Goal: Task Accomplishment & Management: Manage account settings

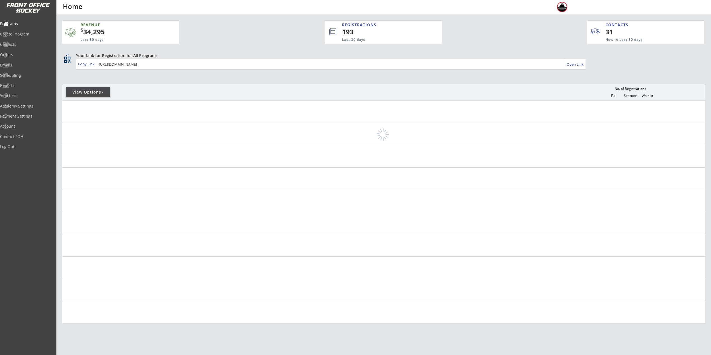
click at [88, 92] on div "View Options" at bounding box center [88, 92] width 45 height 6
select select ""Upcoming Programs""
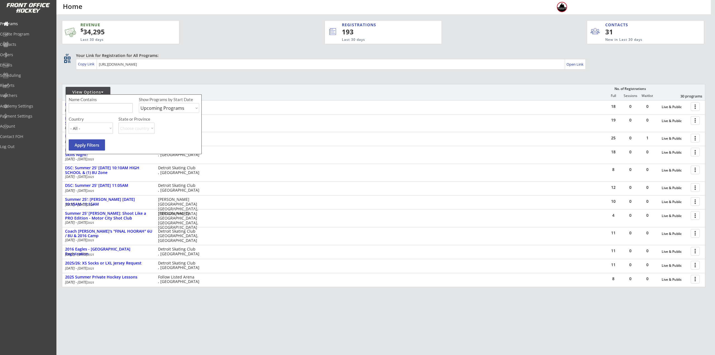
click at [91, 107] on input "input" at bounding box center [101, 108] width 64 height 10
click at [147, 88] on div "View Options No. of Registrations Full Sessions Waitlist 30 programs" at bounding box center [384, 92] width 644 height 16
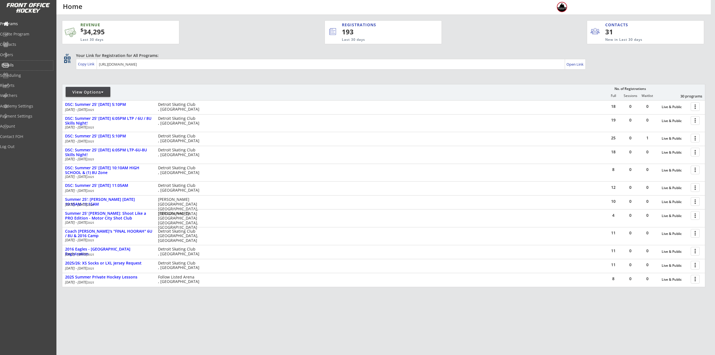
click at [22, 65] on div "Emails" at bounding box center [26, 65] width 50 height 4
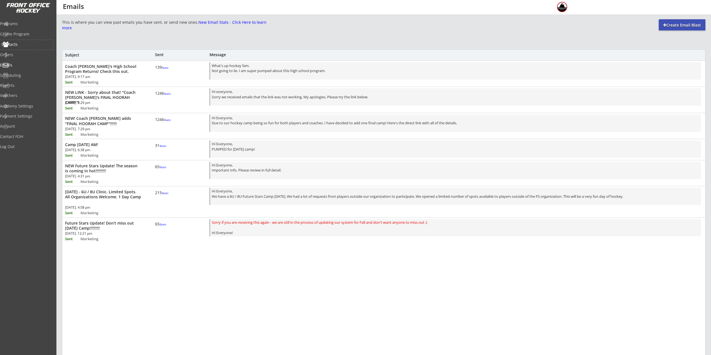
click at [24, 44] on div "Contacts" at bounding box center [26, 44] width 50 height 4
select select ""Players""
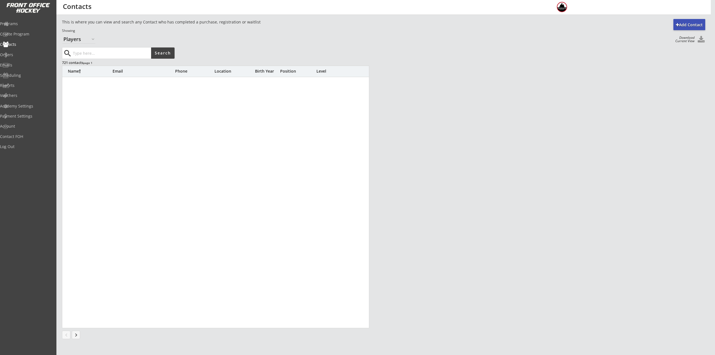
click at [103, 52] on input "input" at bounding box center [111, 53] width 79 height 11
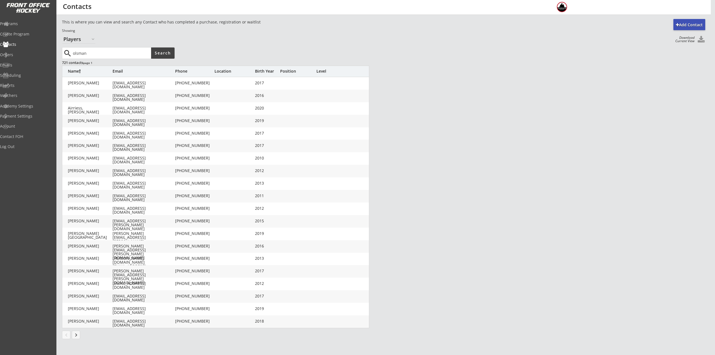
type input "olsman"
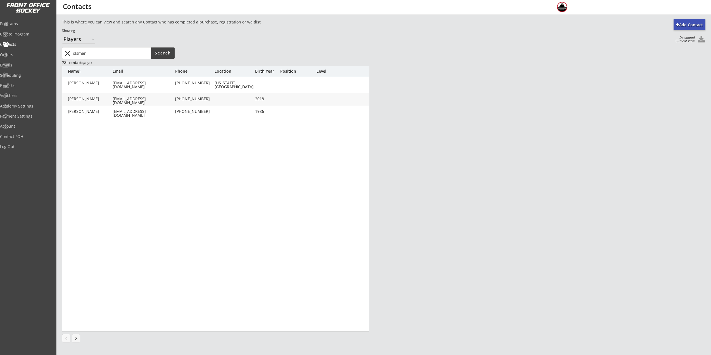
click at [100, 52] on input "input" at bounding box center [111, 53] width 79 height 11
click at [158, 104] on div "Olsman, Emmett jcolsman@gmail.com (248) 840-1915 2018" at bounding box center [215, 99] width 307 height 13
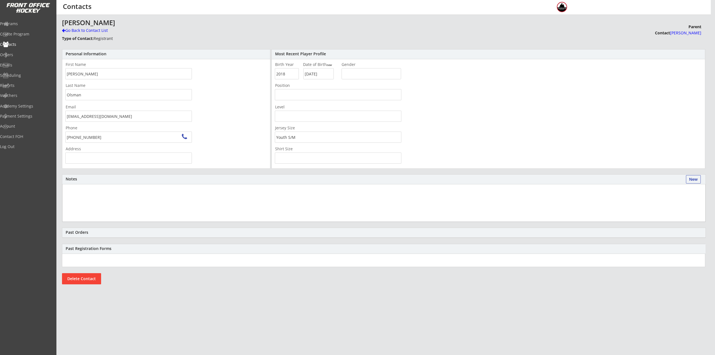
type input "7160 Holiday Dr, Bloomfield Hills, MI 48301, USA"
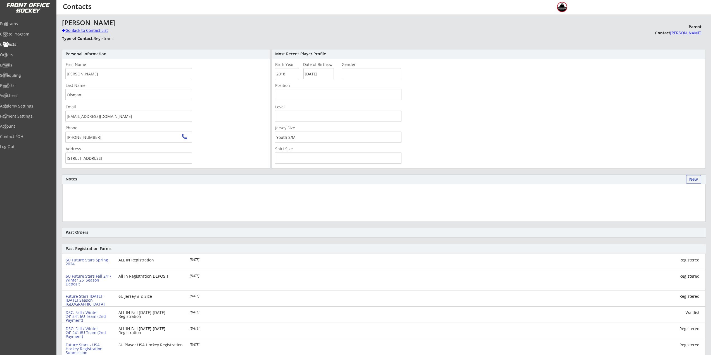
click at [94, 29] on div "Go Back to Contact List" at bounding box center [98, 31] width 72 height 6
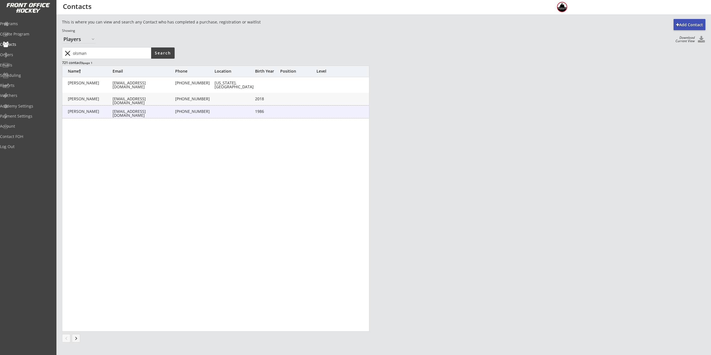
click at [96, 111] on div "Olsman, Jake" at bounding box center [90, 112] width 45 height 4
type input "Jake"
type input "Olsman"
type input "jcolsman@gmail.com"
type input "(248) 840-1915"
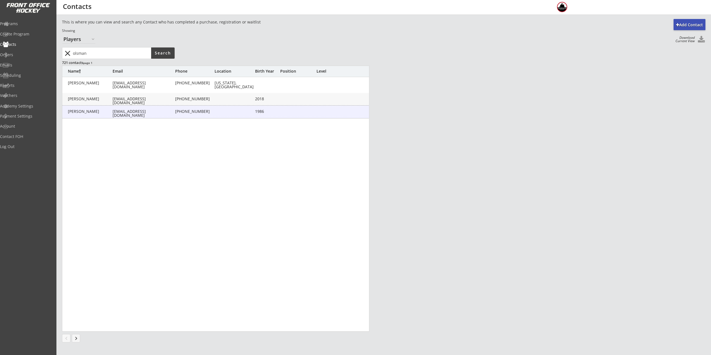
type input "7160 Holiday Dr, Bloomfield Hills, MI 48301, USA"
type input "1986"
type input "05/01/1986"
type input "Adult L"
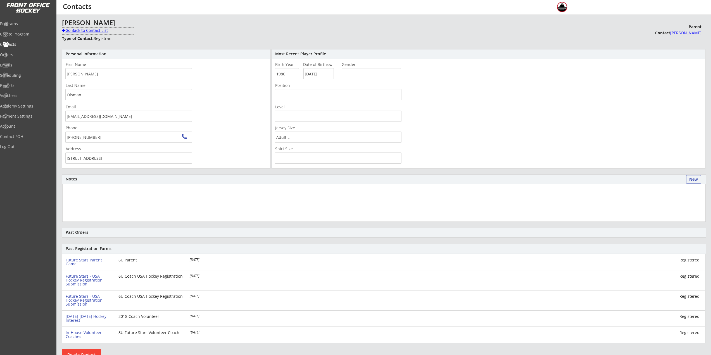
click at [91, 30] on div "Go Back to Contact List" at bounding box center [98, 31] width 72 height 6
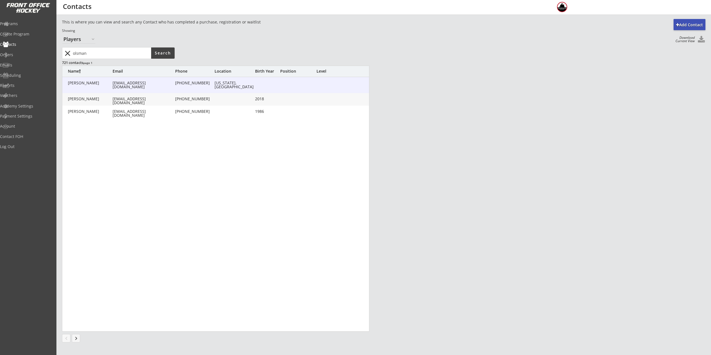
click at [87, 84] on div "Olsman, Jake" at bounding box center [90, 83] width 45 height 4
type input "Jake"
type input "Olsman"
type input "jcolsman@gmail.com"
type input "(248) 840-1915"
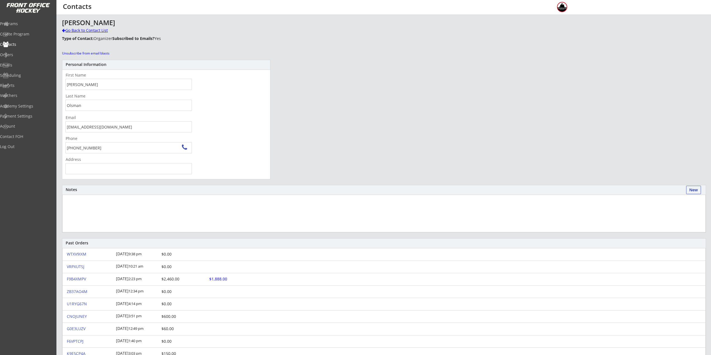
click at [82, 30] on div "Go Back to Contact List" at bounding box center [98, 31] width 72 height 6
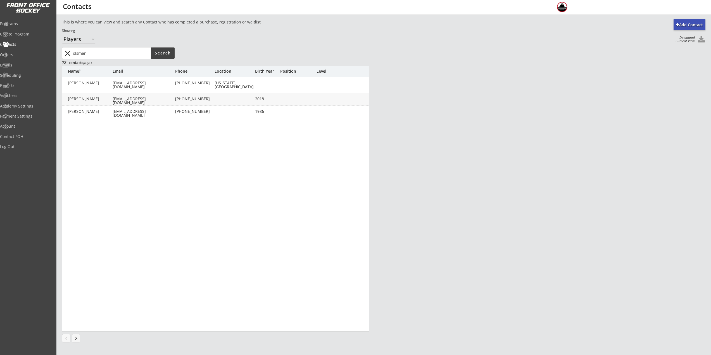
click at [88, 99] on div "Olsman, Emmett" at bounding box center [90, 99] width 45 height 4
type input "Emmett"
type input "Olsman"
type input "jcolsman@gmail.com"
type input "(248) 840-1915"
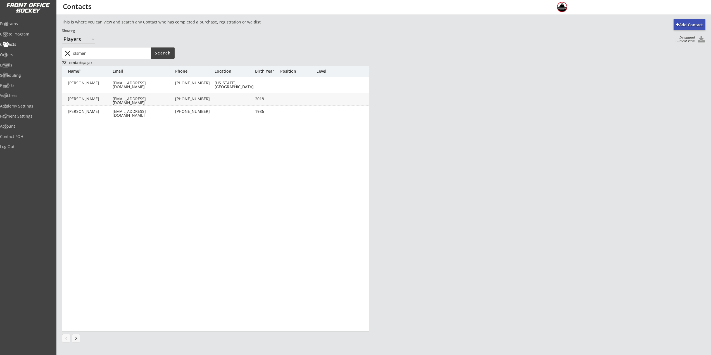
type input "7160 Holiday Dr, Bloomfield Hills, MI 48301, USA"
type input "2018"
type input "07/12/2018"
type input "Youth S/M"
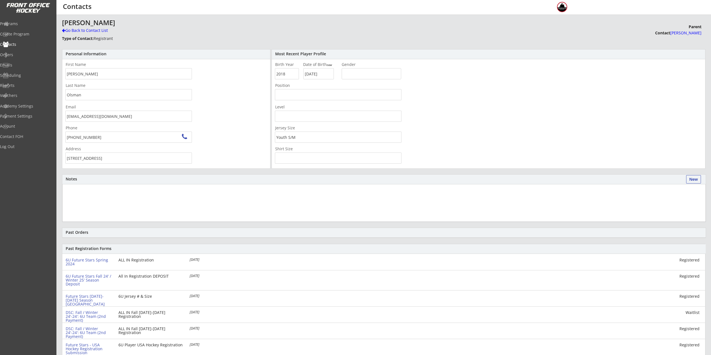
click at [82, 36] on strong "Type of Contact:" at bounding box center [78, 38] width 32 height 5
click at [84, 31] on div "Go Back to Contact List" at bounding box center [98, 31] width 72 height 6
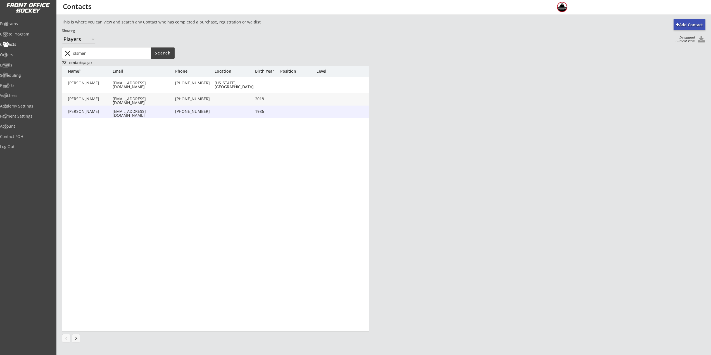
click at [127, 117] on div "Olsman, Jake jcolsman@gmail.com (248) 840-1915 1986" at bounding box center [215, 112] width 307 height 13
type input "Jake"
type input "Olsman"
type input "jcolsman@gmail.com"
type input "(248) 840-1915"
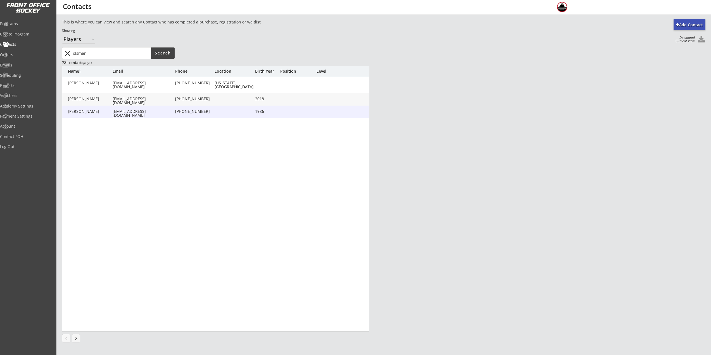
type input "7160 Holiday Dr, Bloomfield Hills, MI 48301, USA"
type input "1986"
type input "05/01/1986"
type input "Adult L"
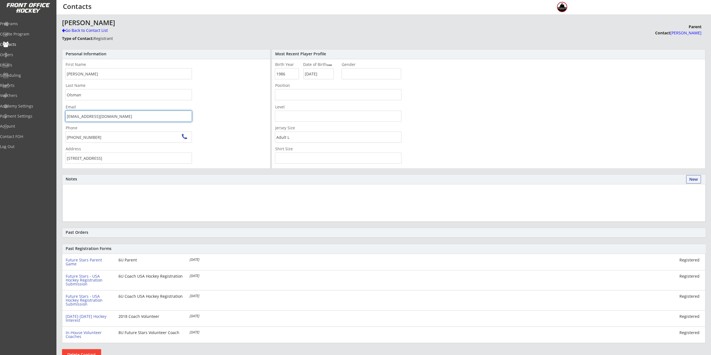
click at [121, 117] on input "jcolsman@gmail.com" at bounding box center [128, 116] width 127 height 11
drag, startPoint x: 140, startPoint y: 115, endPoint x: 52, endPoint y: 114, distance: 88.6
click at [52, 114] on body "REVENUE $ 34,295 Last 30 days REGISTRATIONS 193 Last 30 days CONTACTS 31 New in…" at bounding box center [355, 177] width 711 height 355
click at [113, 116] on input "jcolsman@gmail.com" at bounding box center [128, 116] width 127 height 11
paste input "jessicalwood@gmail.com"
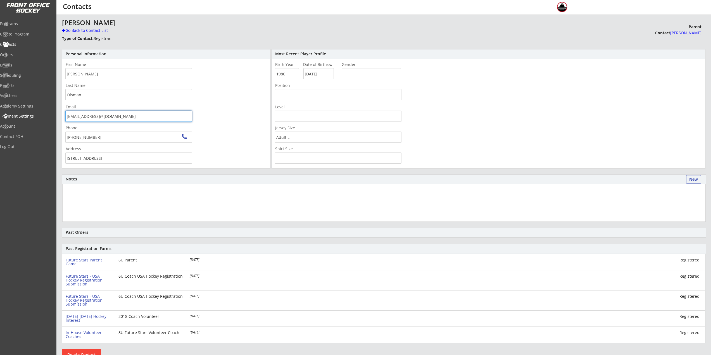
drag, startPoint x: 163, startPoint y: 116, endPoint x: 51, endPoint y: 116, distance: 112.3
click at [51, 116] on body "REVENUE $ 34,295 Last 30 days REGISTRATIONS 193 Last 30 days CONTACTS 31 New in…" at bounding box center [355, 177] width 711 height 355
paste input "email"
type input "jessicalwood@gmail.com"
click at [246, 155] on div "Personal Information First Name Last Name Email jessicalwood@gmail.com Phone Ad…" at bounding box center [166, 109] width 208 height 120
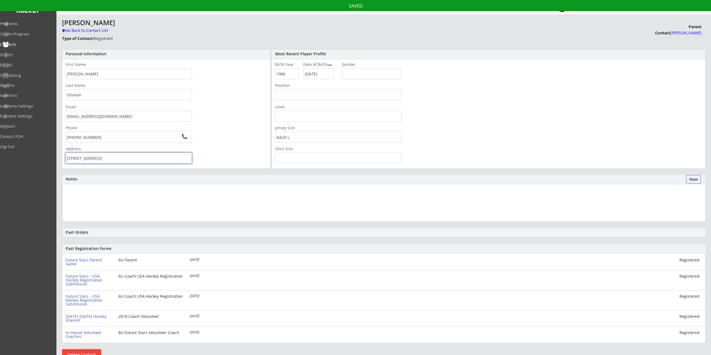
click at [275, 180] on div "Notes" at bounding box center [384, 179] width 637 height 4
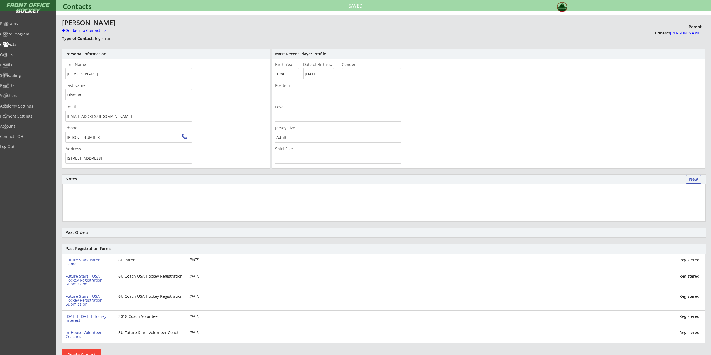
click at [83, 30] on div "Go Back to Contact List" at bounding box center [98, 31] width 72 height 6
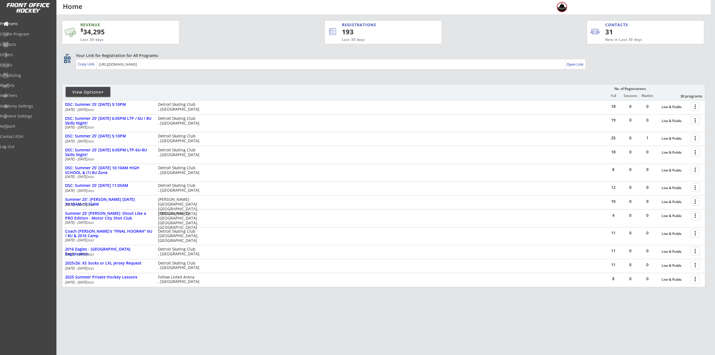
drag, startPoint x: 105, startPoint y: 90, endPoint x: 109, endPoint y: 90, distance: 3.4
click at [105, 90] on div "View Options" at bounding box center [88, 92] width 45 height 6
select select ""Upcoming Programs""
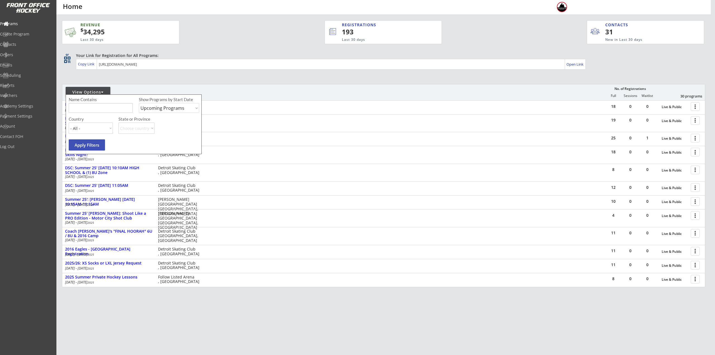
click at [110, 107] on input "input" at bounding box center [101, 108] width 64 height 10
type input "private"
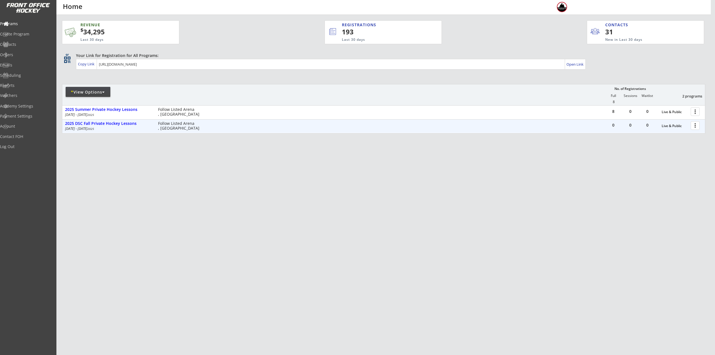
click at [699, 125] on div at bounding box center [697, 125] width 10 height 10
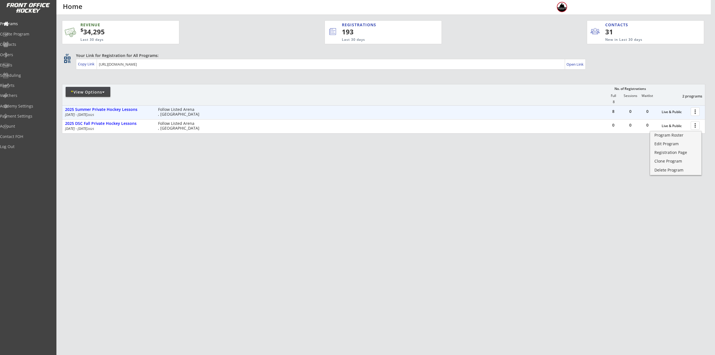
click at [694, 114] on div at bounding box center [697, 111] width 10 height 10
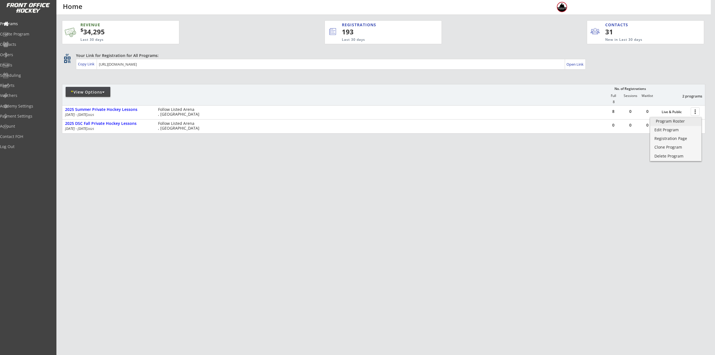
click at [686, 121] on div "Program Roster" at bounding box center [676, 121] width 40 height 4
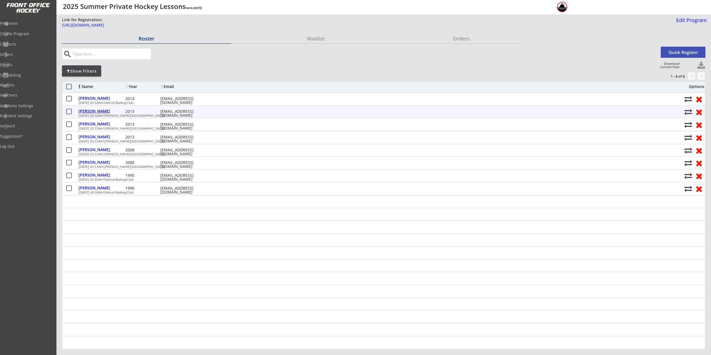
click at [92, 110] on div "Ford, Eli" at bounding box center [102, 111] width 46 height 4
select select ""Youth L/XL""
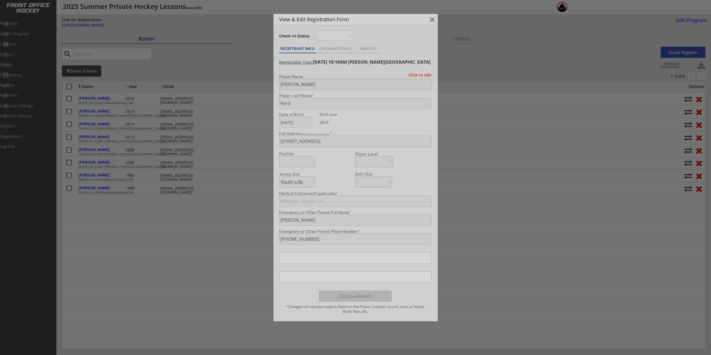
type input "2013"
type input "JJ"
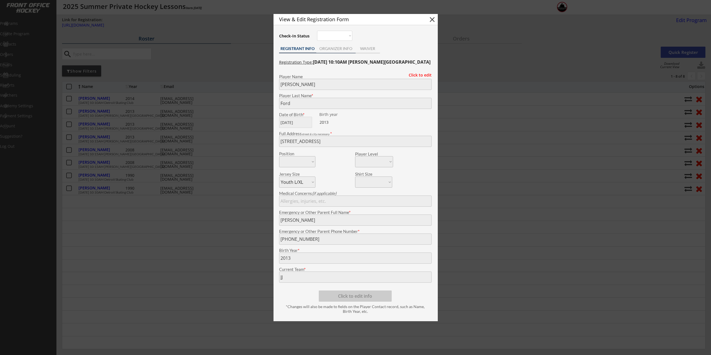
click at [330, 48] on div "ORGANIZER INFO" at bounding box center [335, 49] width 39 height 4
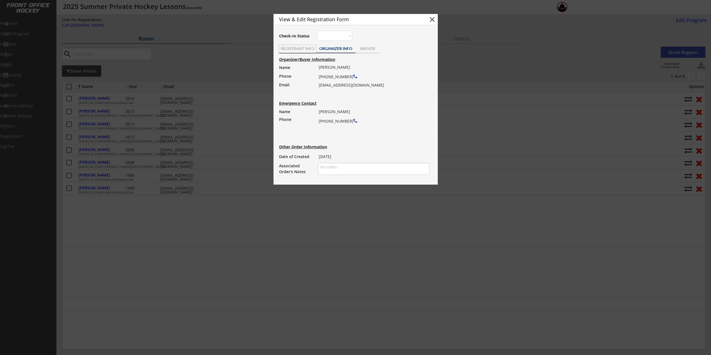
click at [298, 47] on div "REGISTRANT INFO" at bounding box center [297, 49] width 37 height 4
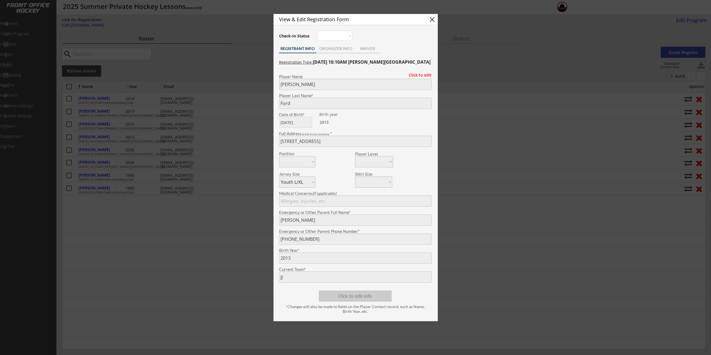
drag, startPoint x: 431, startPoint y: 21, endPoint x: 99, endPoint y: 47, distance: 333.0
click at [431, 21] on button "close" at bounding box center [432, 19] width 8 height 8
select select ""PLACEHOLDER_1427118222253""
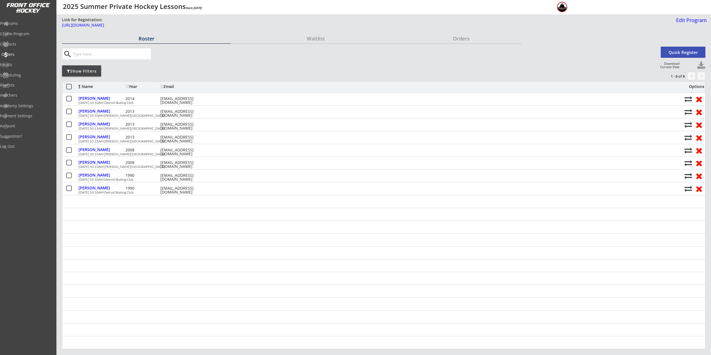
click at [27, 56] on div "Orders" at bounding box center [26, 55] width 50 height 4
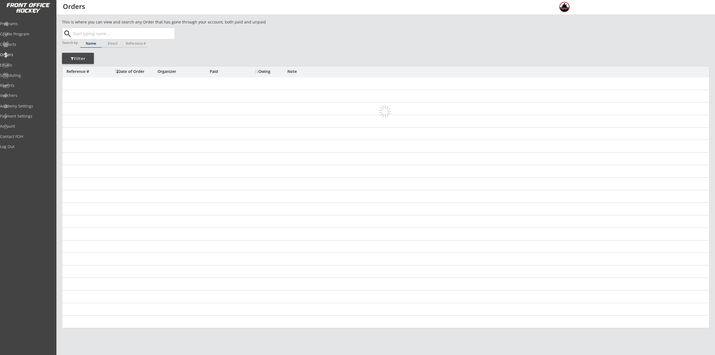
click at [101, 35] on input "text" at bounding box center [123, 33] width 103 height 11
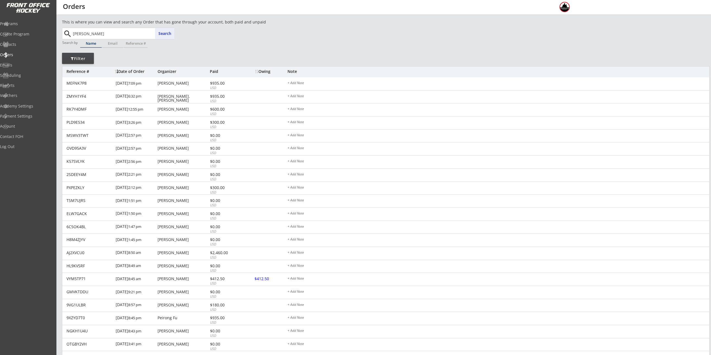
type input "[PERSON_NAME]"
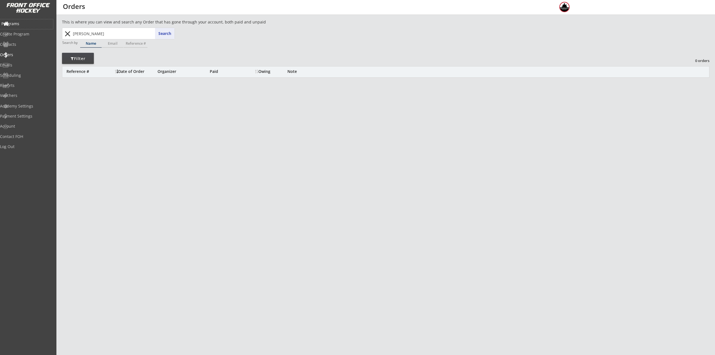
click at [25, 24] on div "Programs" at bounding box center [26, 24] width 50 height 4
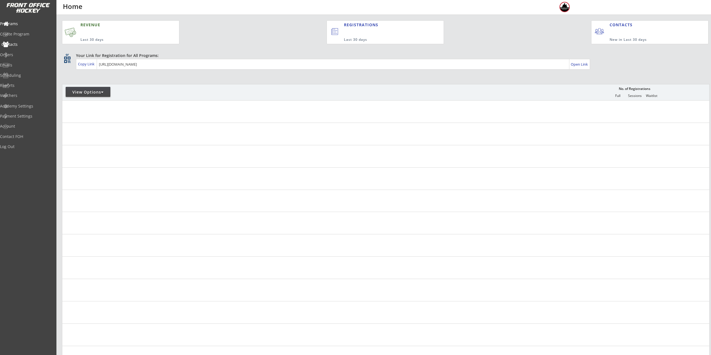
click at [24, 44] on div "Contacts" at bounding box center [26, 44] width 50 height 4
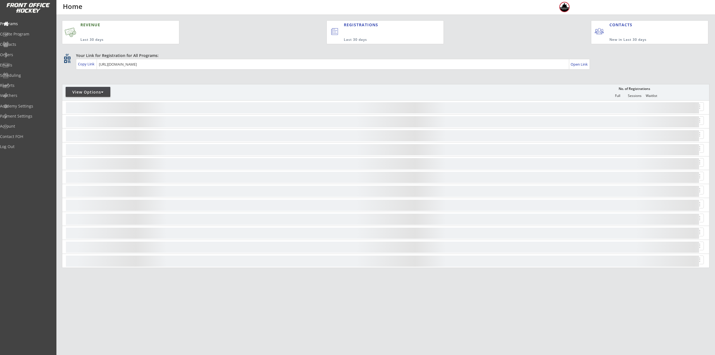
select select ""Players""
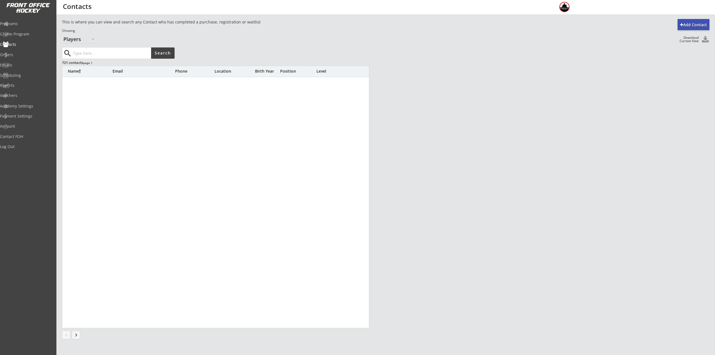
click at [96, 56] on input "input" at bounding box center [111, 53] width 79 height 11
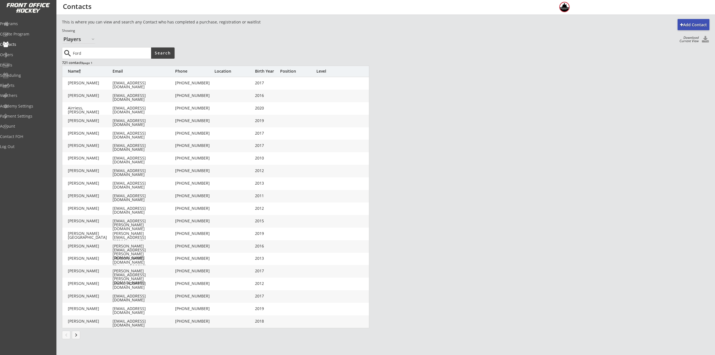
type input "Ford"
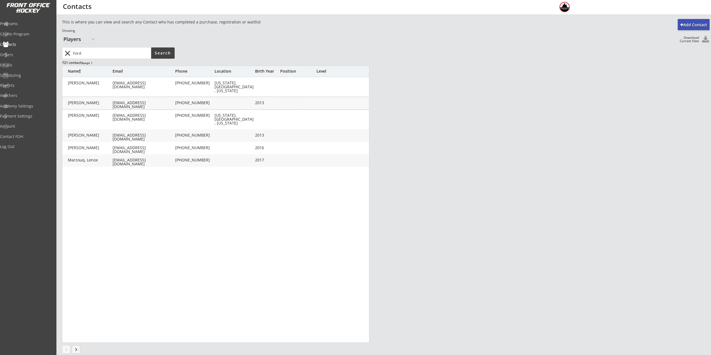
click at [95, 102] on div "[PERSON_NAME]" at bounding box center [90, 103] width 45 height 4
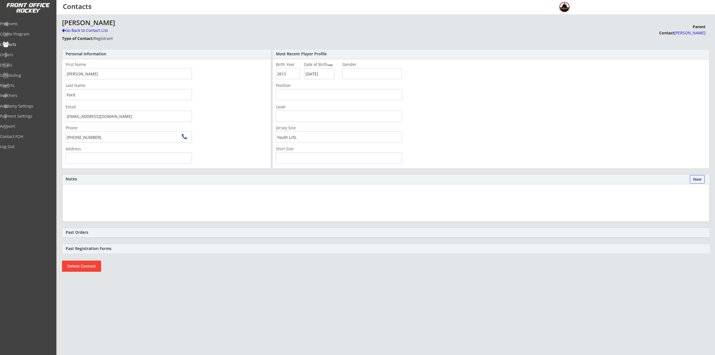
type input "463 Arlington St, Birmingham, MI 48009, USA"
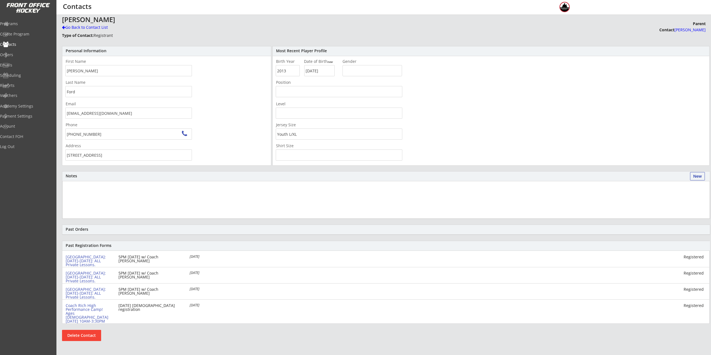
scroll to position [6, 0]
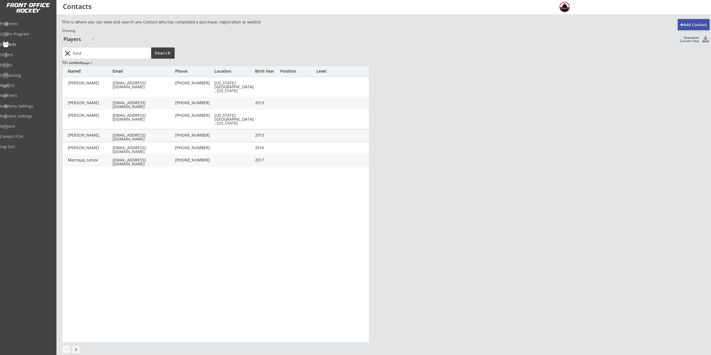
click at [100, 137] on div "[PERSON_NAME]" at bounding box center [90, 135] width 45 height 4
type input "Eli"
type input "Ford"
type input "[EMAIL_ADDRESS][DOMAIN_NAME]"
type input "(248) 931-7619"
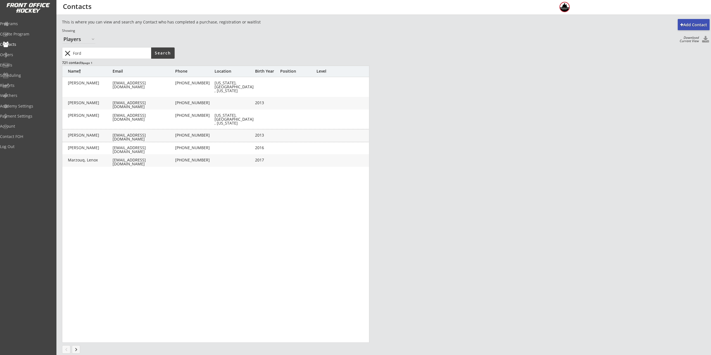
type input "463 Arlington St, Birmingham, MI 48009, USA"
type input "2013"
type input "09/13/2013"
type input "Youth L/XL"
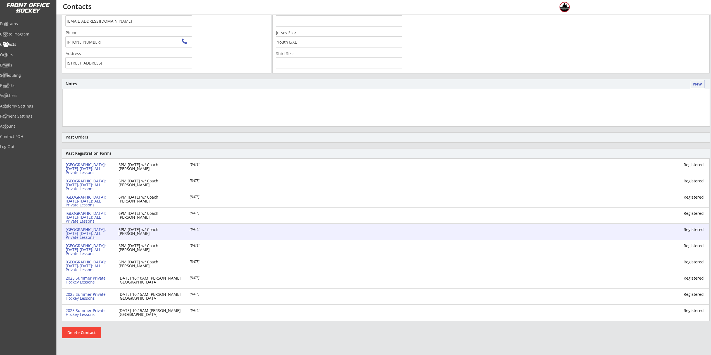
scroll to position [96, 0]
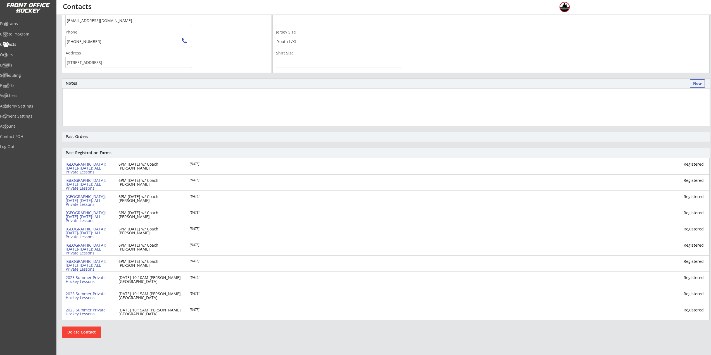
drag, startPoint x: 92, startPoint y: 15, endPoint x: 94, endPoint y: 16, distance: 3.3
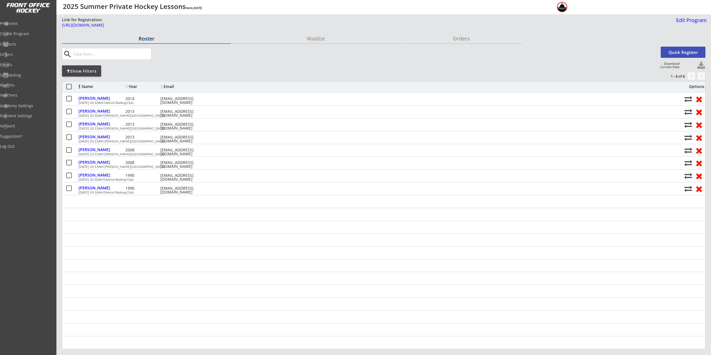
click at [86, 85] on div "Name" at bounding box center [102, 87] width 46 height 4
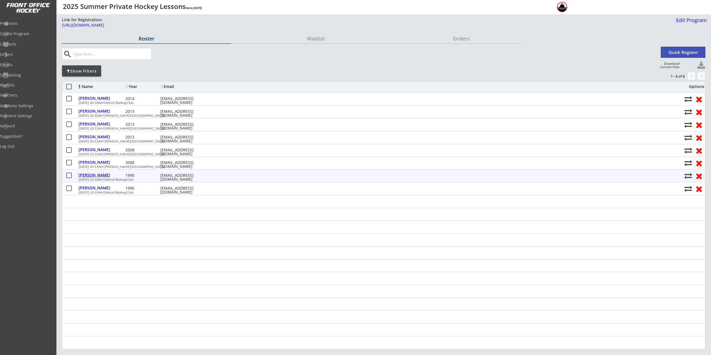
click at [93, 175] on div "[PERSON_NAME]" at bounding box center [102, 175] width 46 height 4
select select ""Adult L""
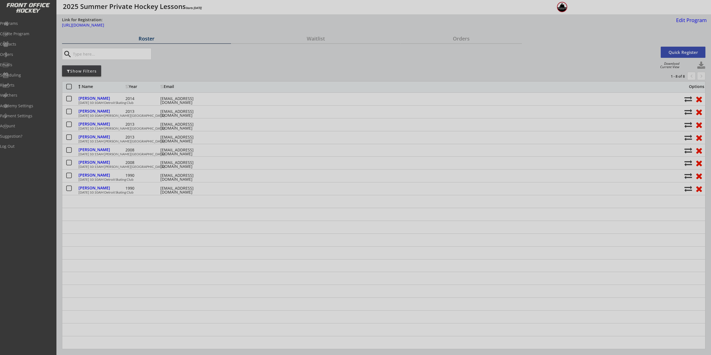
type input "1990"
type input "Mid Ice Crisis"
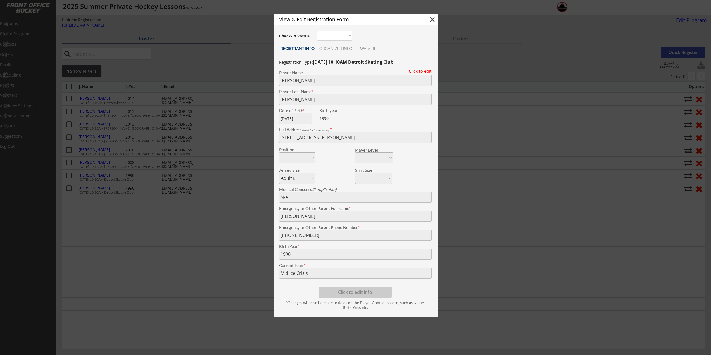
click at [136, 228] on div at bounding box center [355, 177] width 711 height 355
